Goal: Task Accomplishment & Management: Use online tool/utility

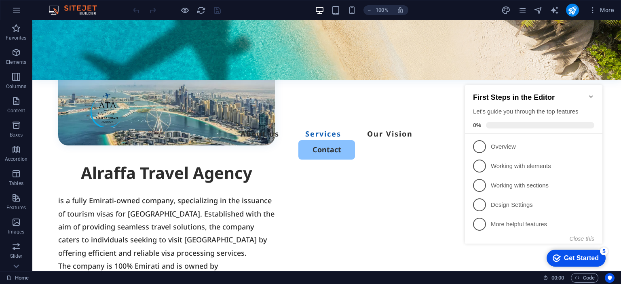
scroll to position [762, 0]
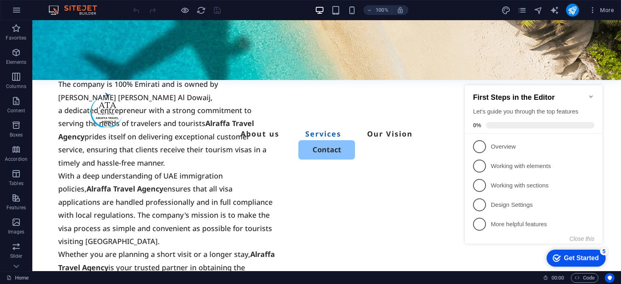
click at [591, 95] on icon "Minimize checklist" at bounding box center [591, 96] width 4 height 2
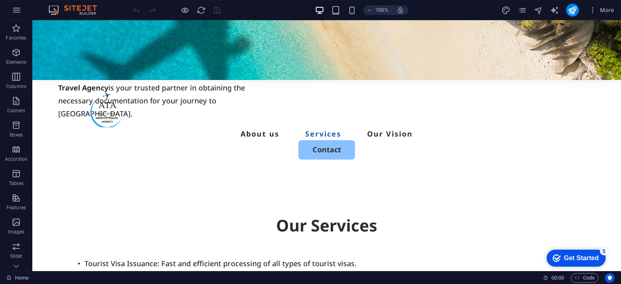
scroll to position [947, 0]
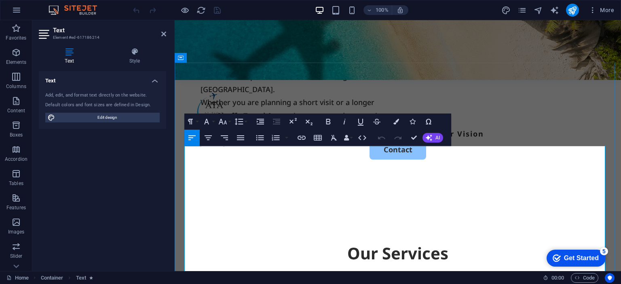
scroll to position [756, 0]
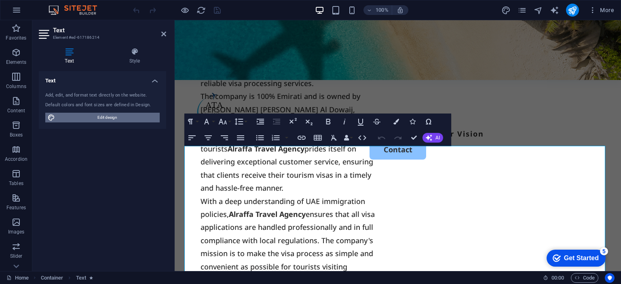
drag, startPoint x: 100, startPoint y: 116, endPoint x: 374, endPoint y: 267, distance: 313.0
click at [100, 116] on span "Edit design" at bounding box center [107, 118] width 100 height 10
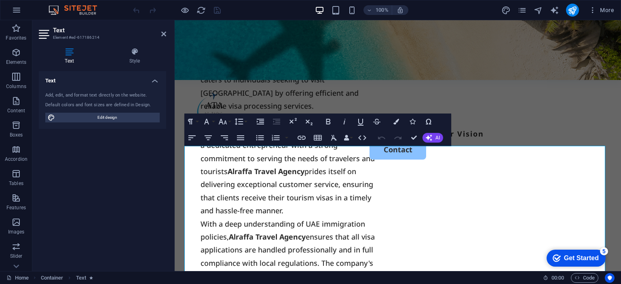
select select "px"
select select "500"
select select "px"
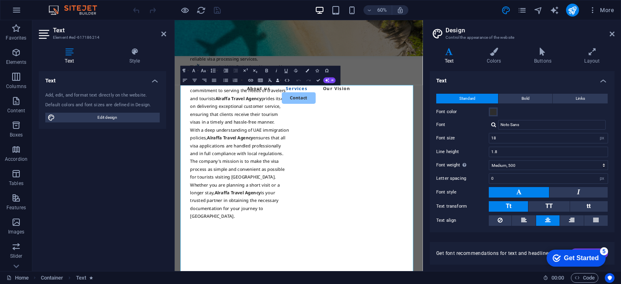
scroll to position [718, 0]
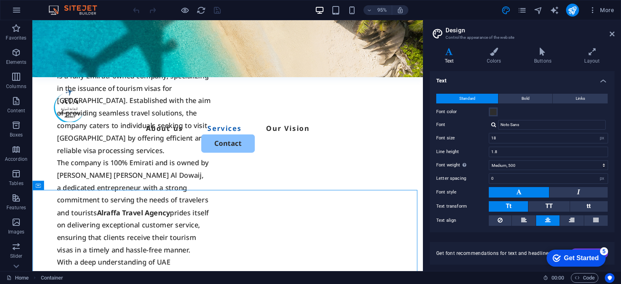
scroll to position [949, 0]
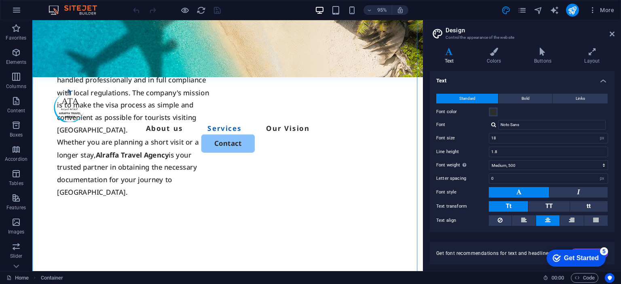
click at [71, 11] on img at bounding box center [76, 10] width 61 height 10
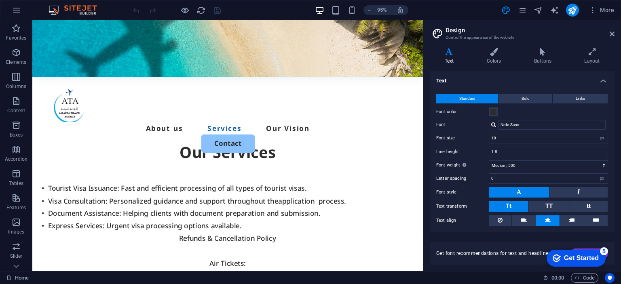
scroll to position [1333, 0]
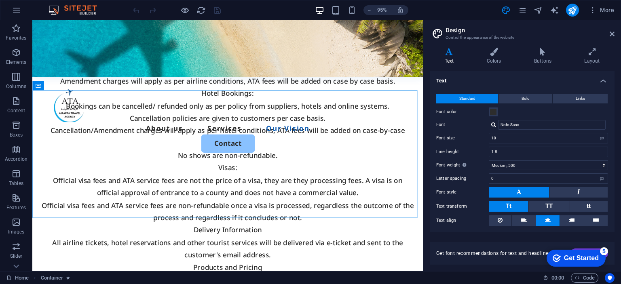
scroll to position [1102, 0]
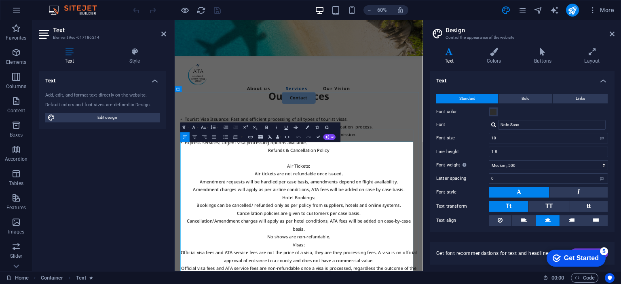
scroll to position [777, 0]
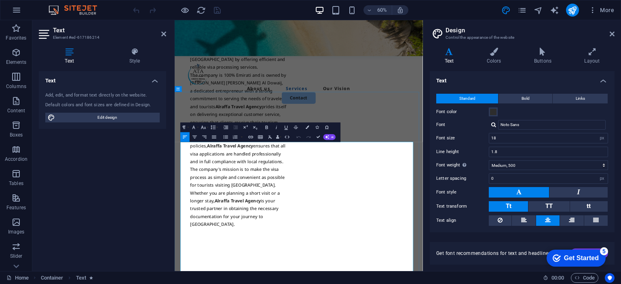
drag, startPoint x: 378, startPoint y: 172, endPoint x: 358, endPoint y: 310, distance: 140.0
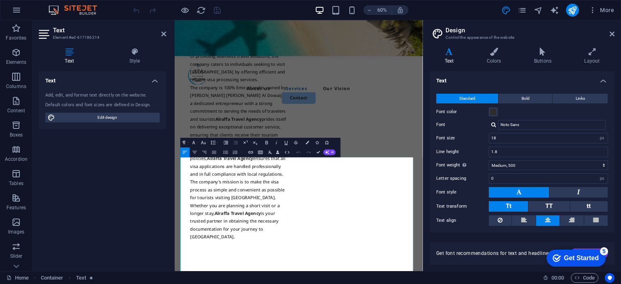
scroll to position [749, 0]
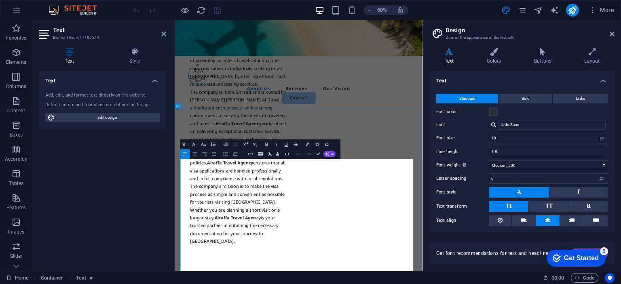
click at [445, 166] on div "Alraffa Travel Agency is a fully Emirati-owned company, specializing in the iss…" at bounding box center [381, 143] width 413 height 611
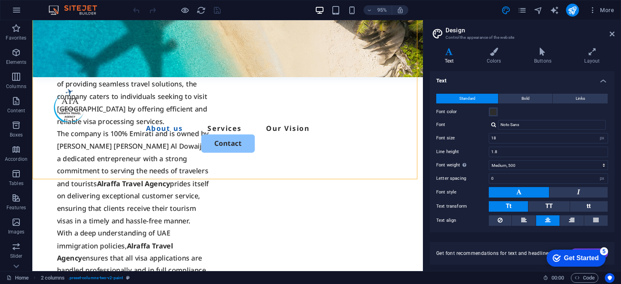
scroll to position [518, 0]
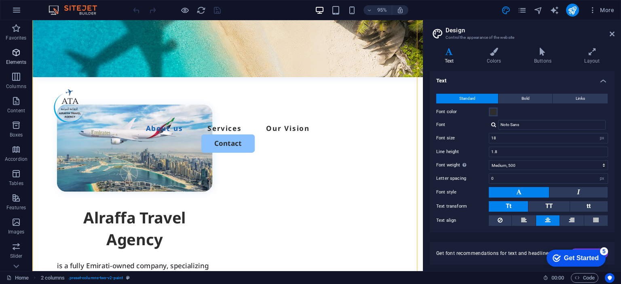
click at [25, 63] on p "Elements" at bounding box center [16, 62] width 21 height 6
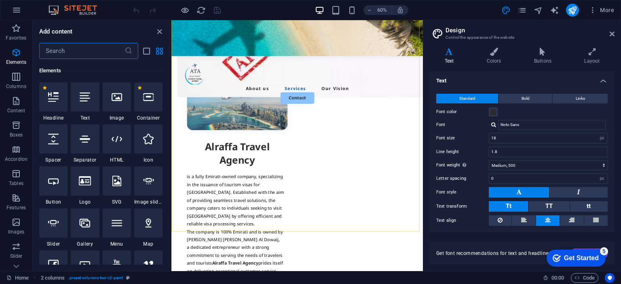
scroll to position [884, 0]
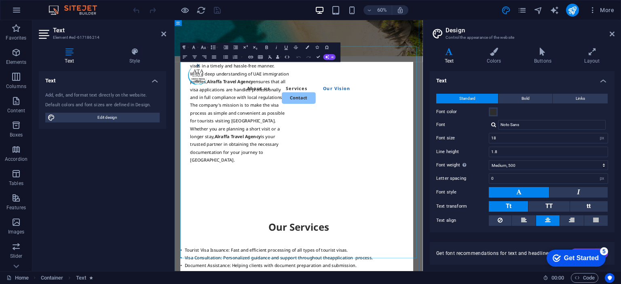
scroll to position [910, 0]
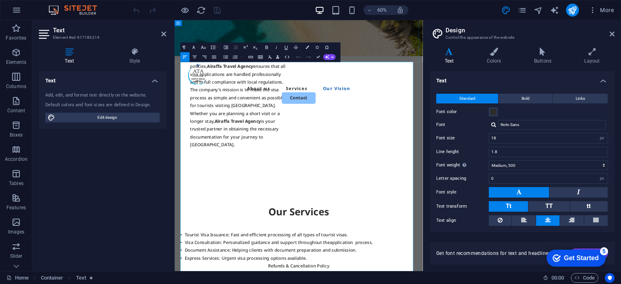
drag, startPoint x: 353, startPoint y: 234, endPoint x: 348, endPoint y: 234, distance: 5.3
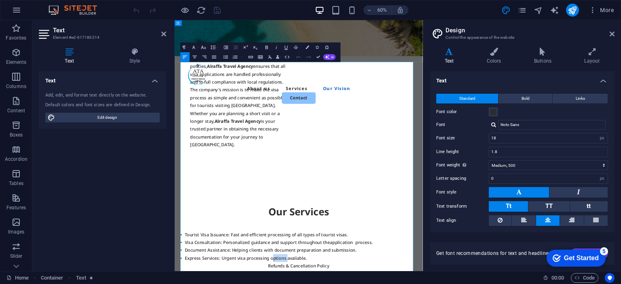
click at [11, 73] on icon "button" at bounding box center [16, 77] width 10 height 10
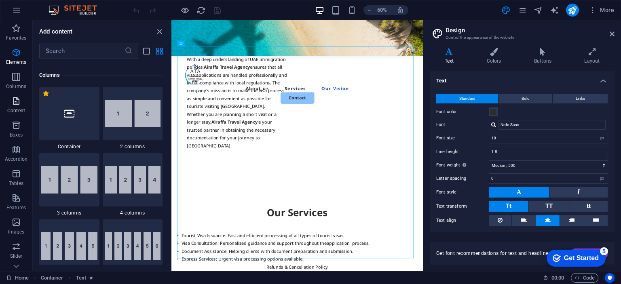
click at [11, 103] on icon "button" at bounding box center [16, 101] width 10 height 10
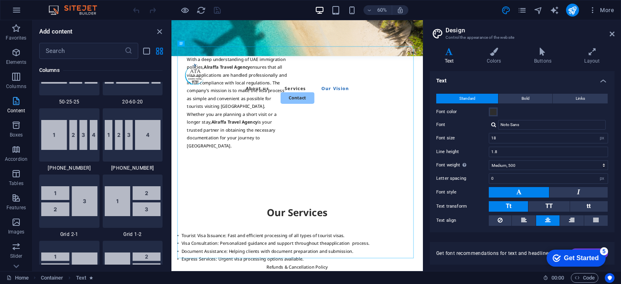
scroll to position [1414, 0]
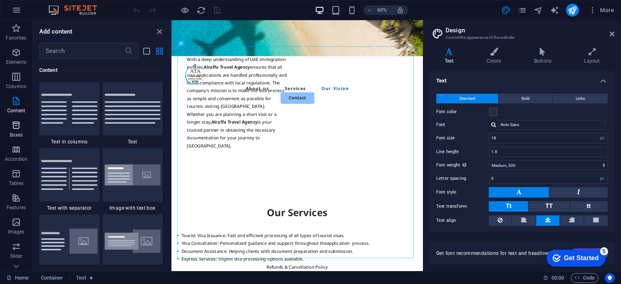
click at [11, 122] on icon "button" at bounding box center [16, 125] width 10 height 10
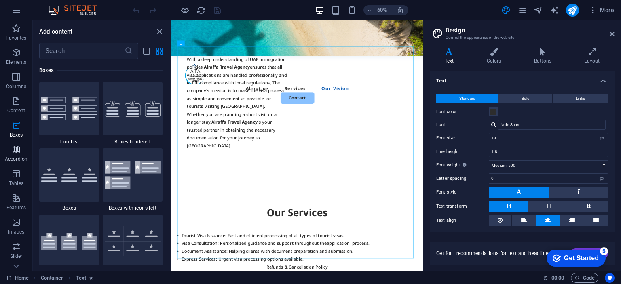
click at [14, 157] on p "Accordion" at bounding box center [16, 159] width 23 height 6
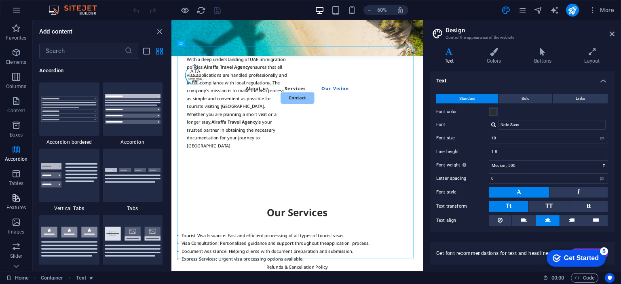
click at [16, 190] on button "Features" at bounding box center [16, 202] width 32 height 24
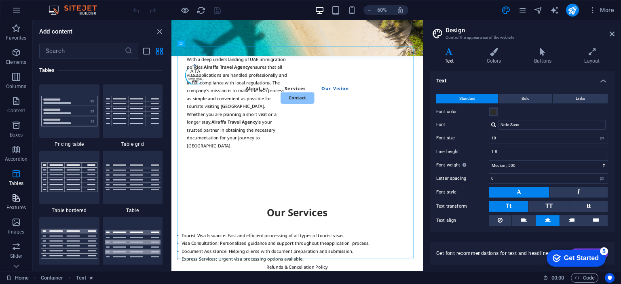
scroll to position [3149, 0]
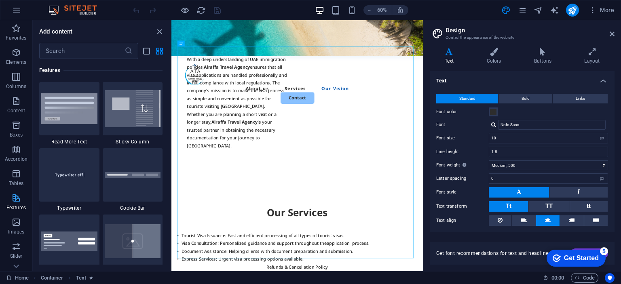
click at [10, 206] on p "Features" at bounding box center [15, 207] width 19 height 6
click at [13, 229] on p "Images" at bounding box center [16, 232] width 17 height 6
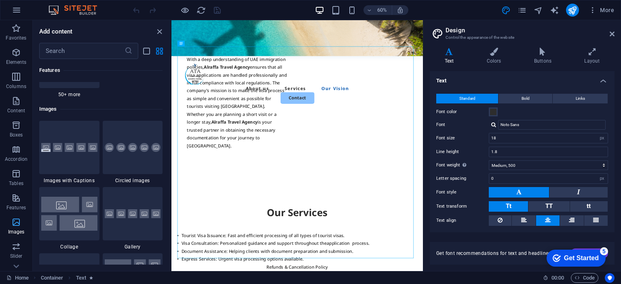
scroll to position [4096, 0]
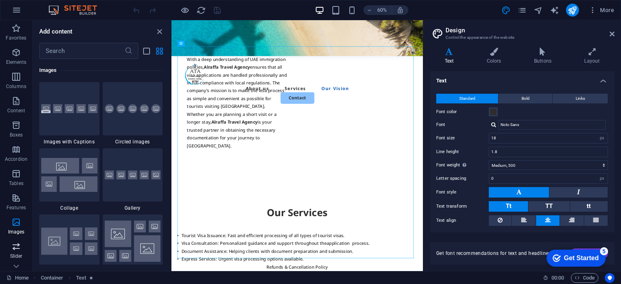
click at [12, 242] on icon "button" at bounding box center [16, 247] width 10 height 10
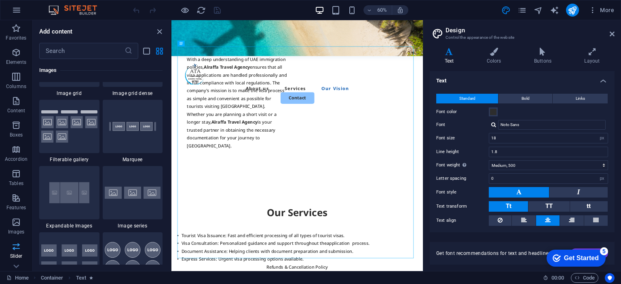
scroll to position [4579, 0]
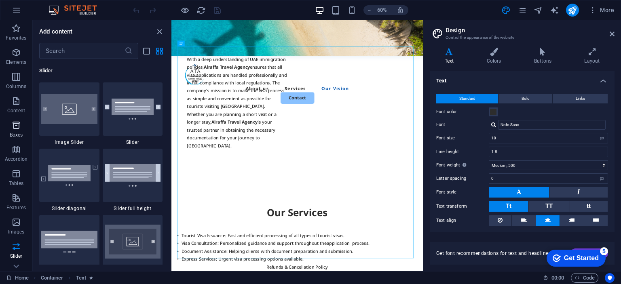
click at [20, 131] on span "Boxes" at bounding box center [16, 129] width 32 height 19
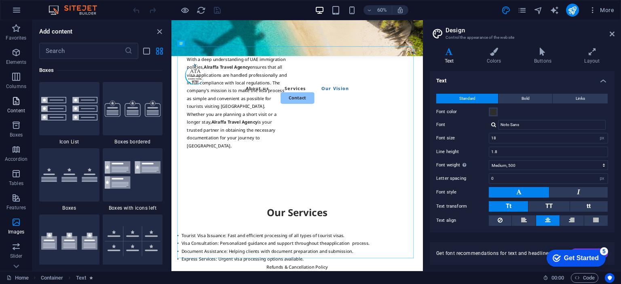
scroll to position [2228, 0]
click at [16, 98] on icon "button" at bounding box center [16, 101] width 10 height 10
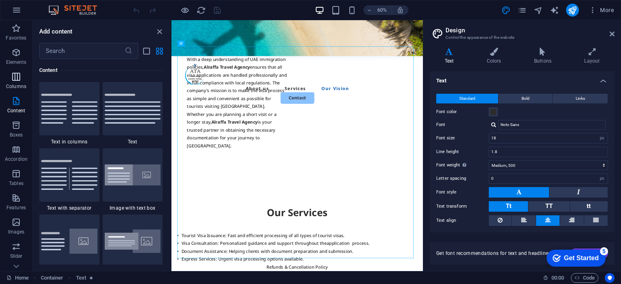
click at [14, 76] on icon "button" at bounding box center [16, 77] width 10 height 10
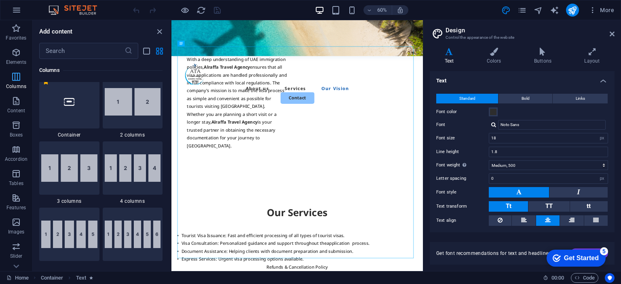
scroll to position [400, 0]
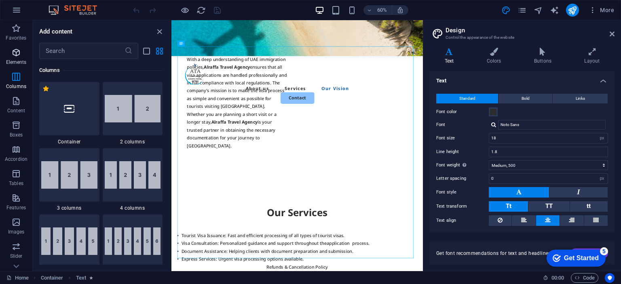
click at [13, 57] on icon "button" at bounding box center [16, 53] width 10 height 10
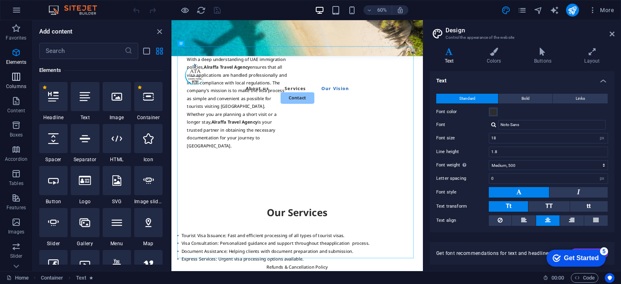
click at [18, 88] on p "Columns" at bounding box center [16, 86] width 20 height 6
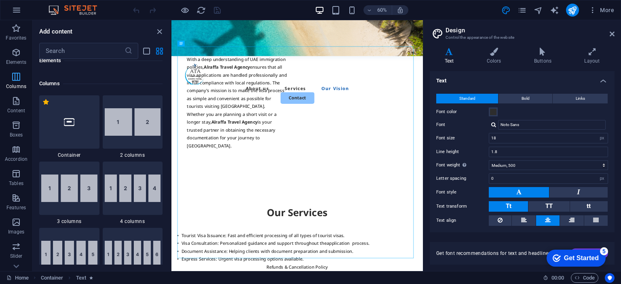
scroll to position [400, 0]
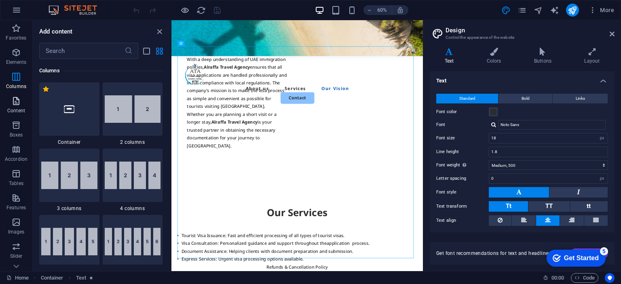
click at [18, 103] on icon "button" at bounding box center [16, 101] width 10 height 10
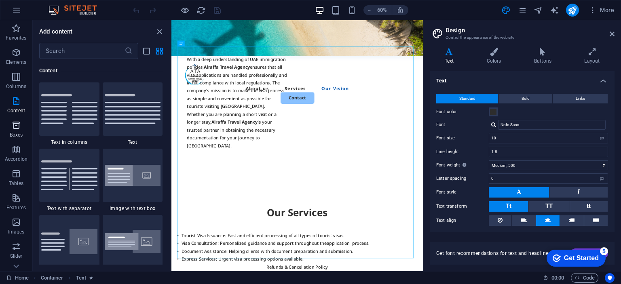
click at [18, 132] on p "Boxes" at bounding box center [16, 135] width 13 height 6
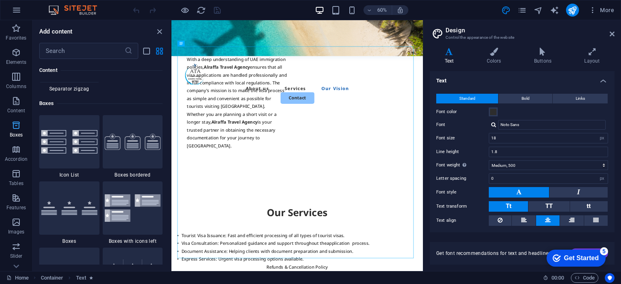
scroll to position [2228, 0]
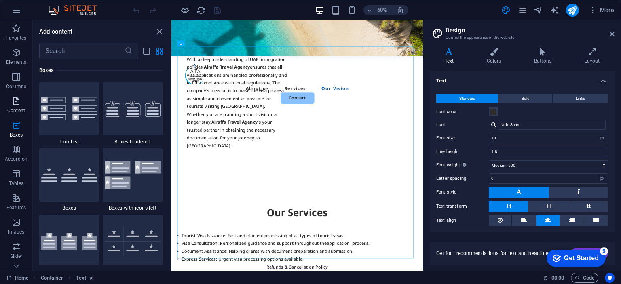
click at [19, 108] on p "Content" at bounding box center [16, 110] width 18 height 6
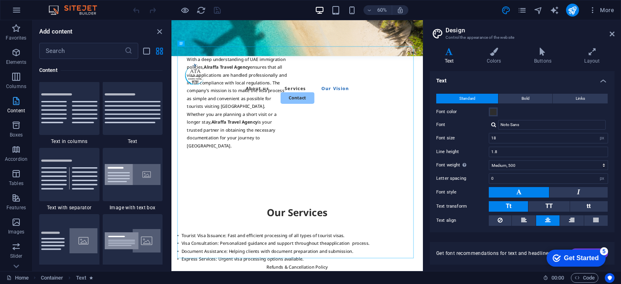
scroll to position [1414, 0]
click at [124, 105] on img at bounding box center [133, 109] width 56 height 30
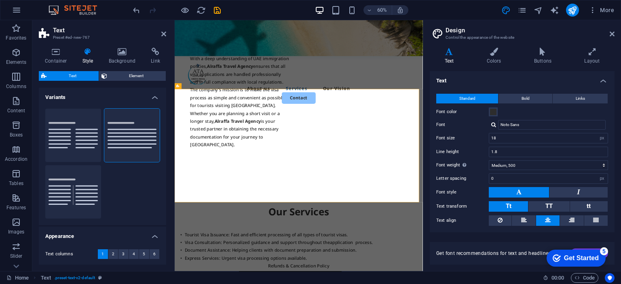
scroll to position [1272, 0]
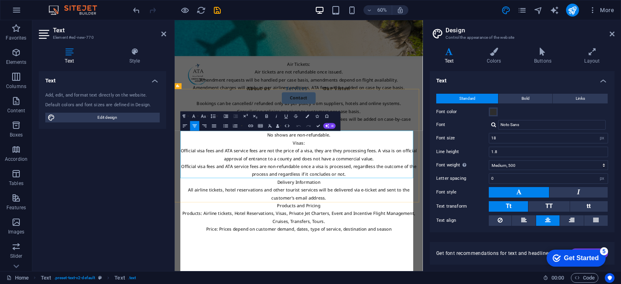
scroll to position [11401, 4]
drag, startPoint x: 419, startPoint y: 223, endPoint x: 327, endPoint y: 212, distance: 92.7
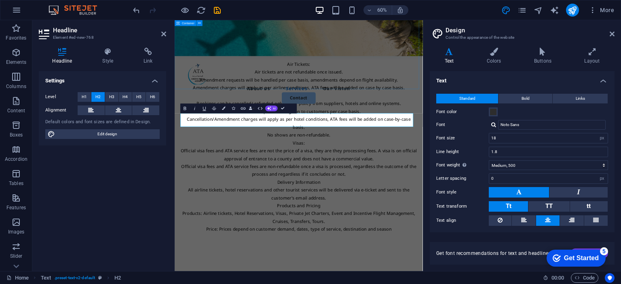
click at [467, 119] on div "Our Services • Tourist Visa Issuance: Fast and efficient processing of all type…" at bounding box center [381, 171] width 413 height 490
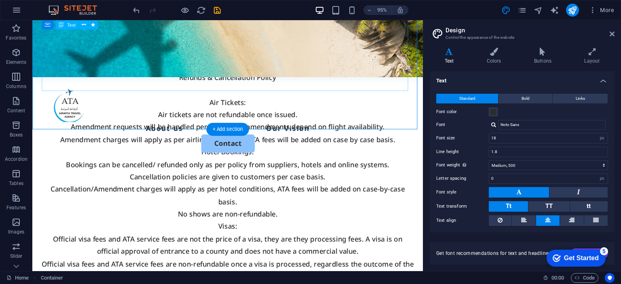
click at [367, 82] on div "• Tourist Visa Issuance: Fast and efficient processing of all types of tourist …" at bounding box center [237, 204] width 391 height 366
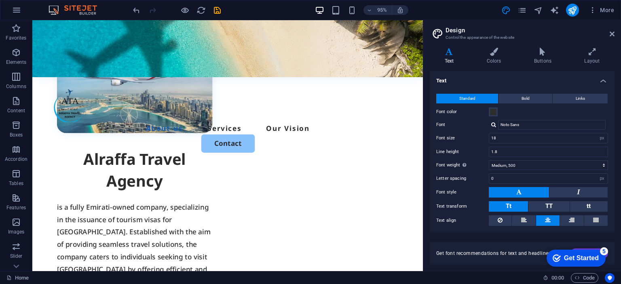
scroll to position [349, 0]
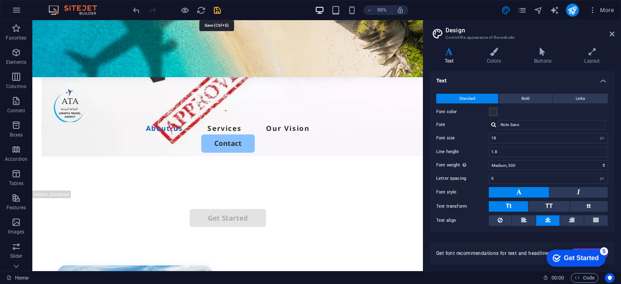
click at [218, 8] on icon "save" at bounding box center [216, 10] width 9 height 9
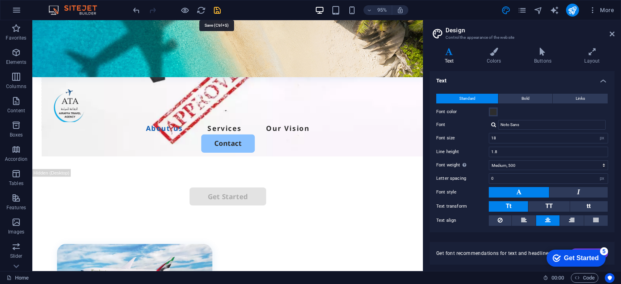
scroll to position [326, 0]
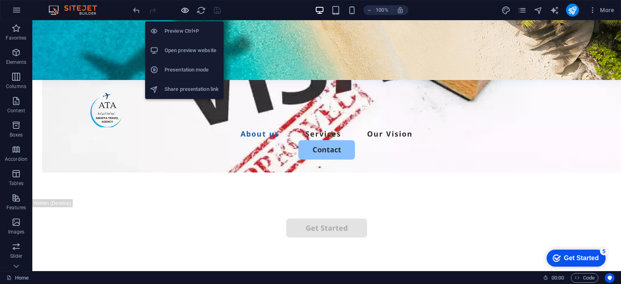
click at [183, 9] on icon "button" at bounding box center [184, 10] width 9 height 9
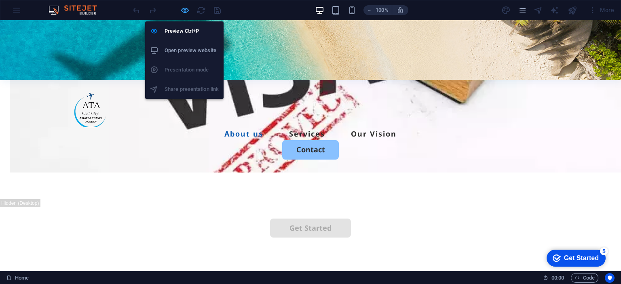
scroll to position [288, 0]
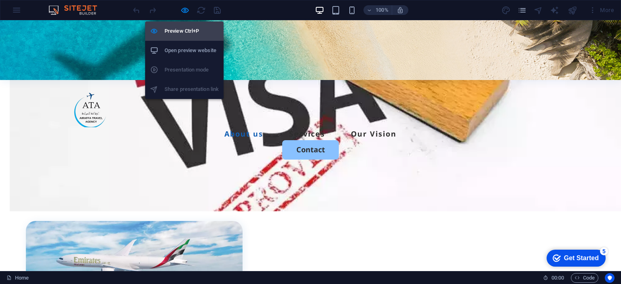
click at [181, 34] on h6 "Preview Ctrl+P" at bounding box center [191, 31] width 54 height 10
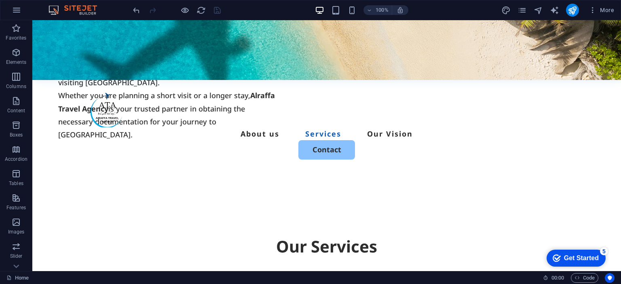
scroll to position [945, 0]
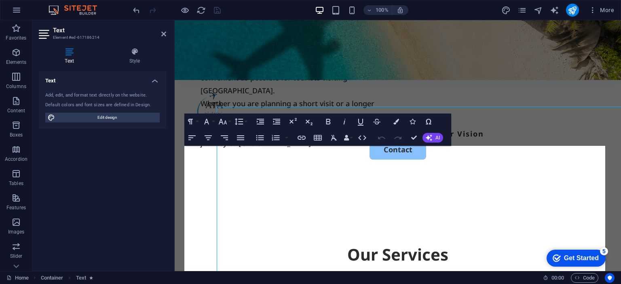
scroll to position [756, 0]
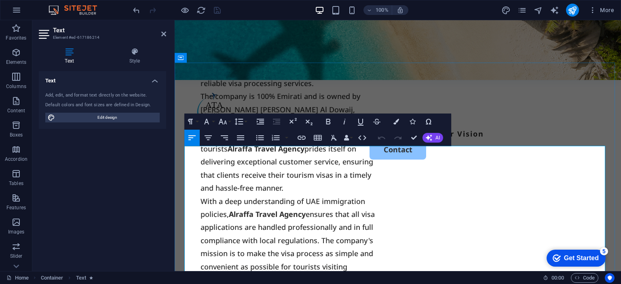
drag, startPoint x: 380, startPoint y: 182, endPoint x: 194, endPoint y: 152, distance: 188.6
drag, startPoint x: 440, startPoint y: 192, endPoint x: 183, endPoint y: 148, distance: 261.1
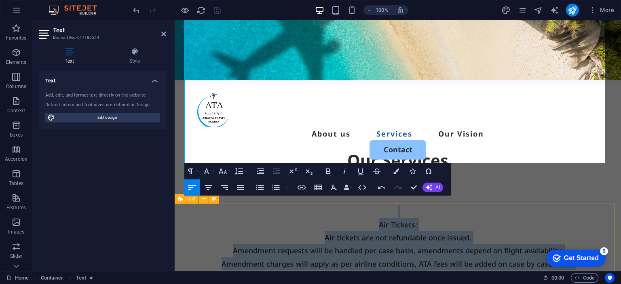
scroll to position [1040, 0]
drag, startPoint x: 404, startPoint y: 161, endPoint x: 568, endPoint y: 156, distance: 164.5
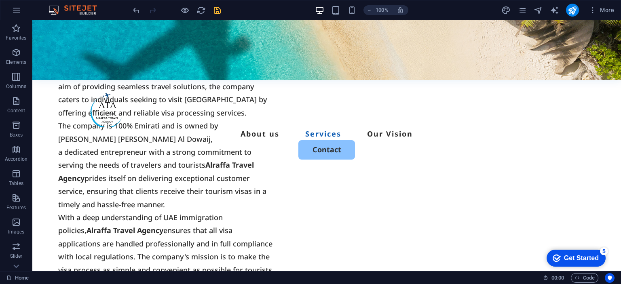
scroll to position [721, 0]
click at [135, 13] on icon "undo" at bounding box center [136, 10] width 9 height 9
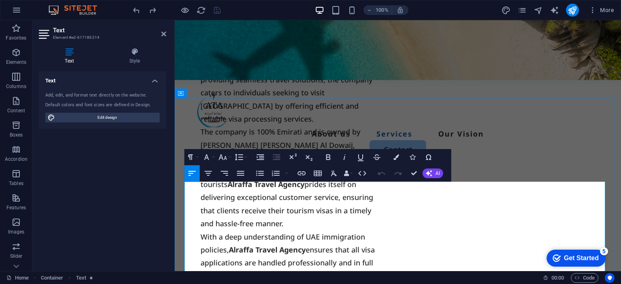
drag, startPoint x: 336, startPoint y: 242, endPoint x: 465, endPoint y: 240, distance: 129.3
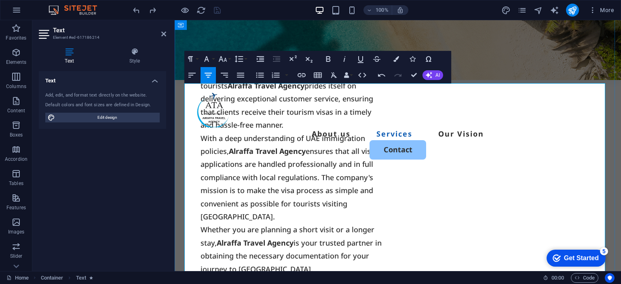
scroll to position [834, 0]
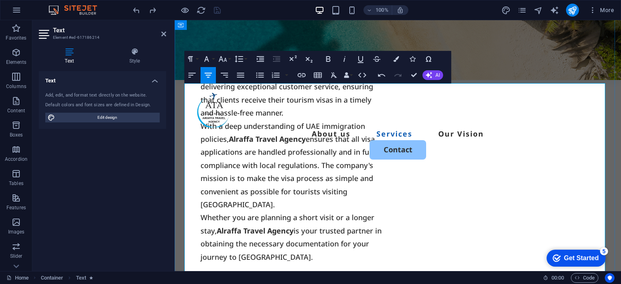
drag, startPoint x: 414, startPoint y: 248, endPoint x: 520, endPoint y: 266, distance: 107.9
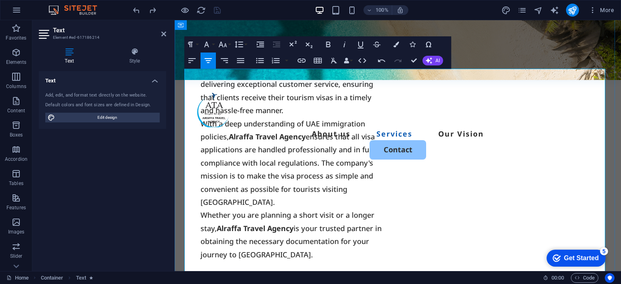
drag, startPoint x: 389, startPoint y: 132, endPoint x: 434, endPoint y: 239, distance: 116.2
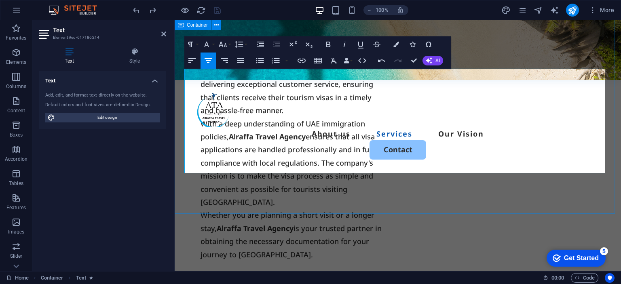
drag, startPoint x: 400, startPoint y: 130, endPoint x: 553, endPoint y: 175, distance: 159.3
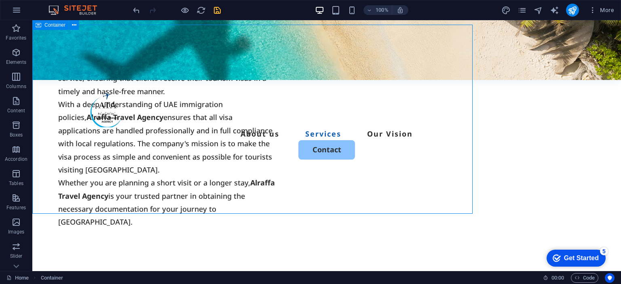
scroll to position [794, 0]
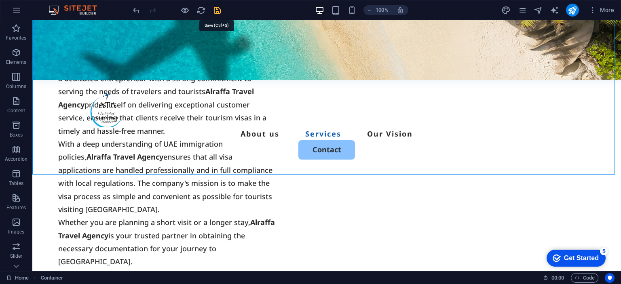
click at [217, 10] on icon "save" at bounding box center [216, 10] width 9 height 9
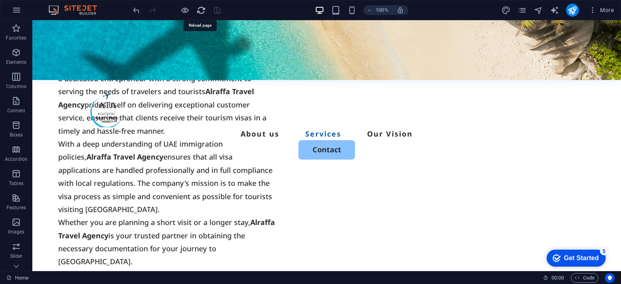
click at [199, 8] on icon "reload" at bounding box center [200, 10] width 9 height 9
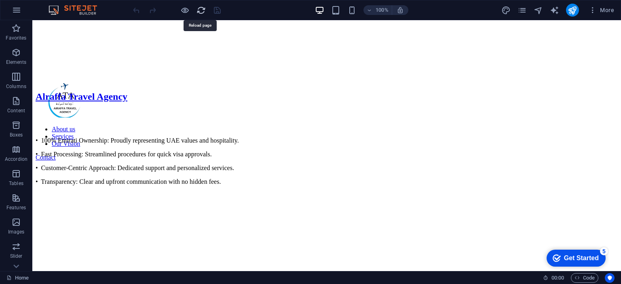
scroll to position [0, 0]
click at [199, 8] on icon "reload" at bounding box center [200, 10] width 9 height 9
click at [572, 11] on icon "publish" at bounding box center [571, 10] width 9 height 9
